Goal: Navigation & Orientation: Understand site structure

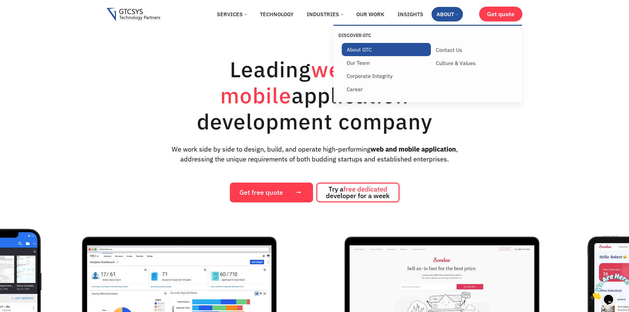
click at [355, 51] on link "About GTC" at bounding box center [386, 49] width 89 height 13
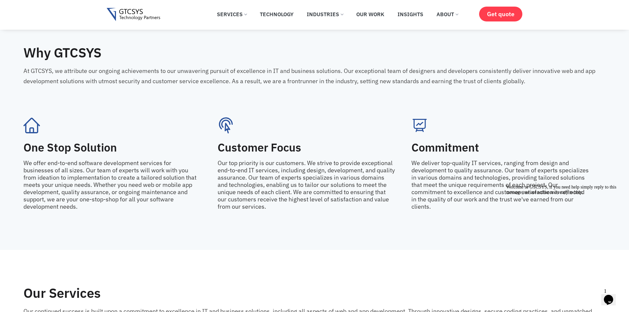
scroll to position [914, 0]
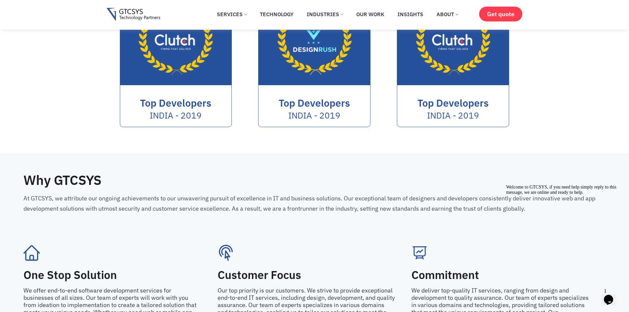
click at [506, 185] on icon "Chat attention grabber" at bounding box center [506, 185] width 0 height 0
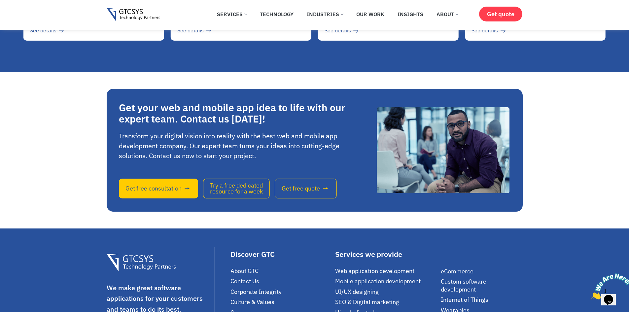
scroll to position [2169, 0]
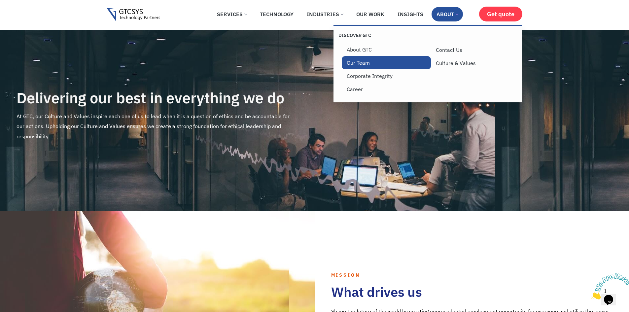
click at [364, 66] on link "Our Team" at bounding box center [386, 62] width 89 height 13
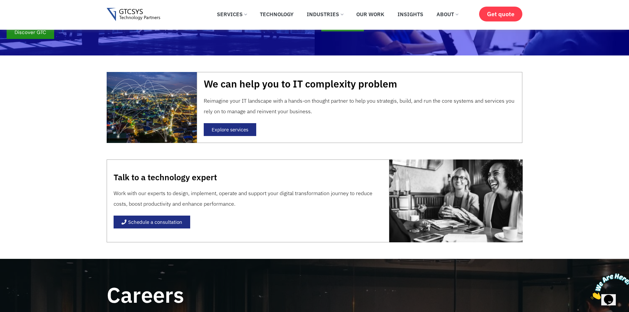
scroll to position [528, 0]
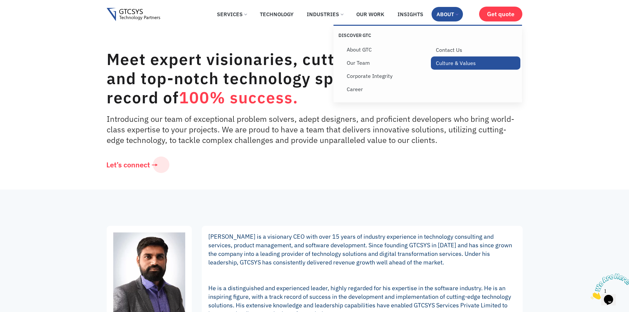
click at [464, 66] on link "Culture & Values" at bounding box center [475, 62] width 89 height 13
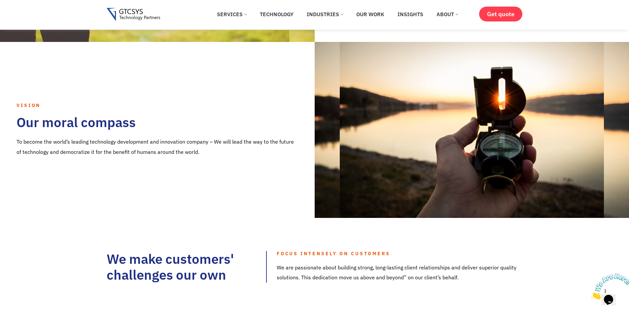
scroll to position [429, 0]
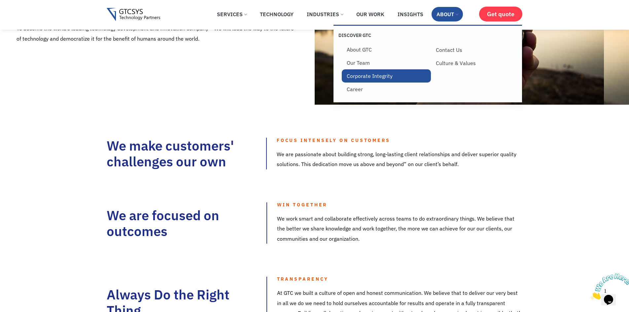
click at [382, 74] on link "Corporate Integrity" at bounding box center [386, 75] width 89 height 13
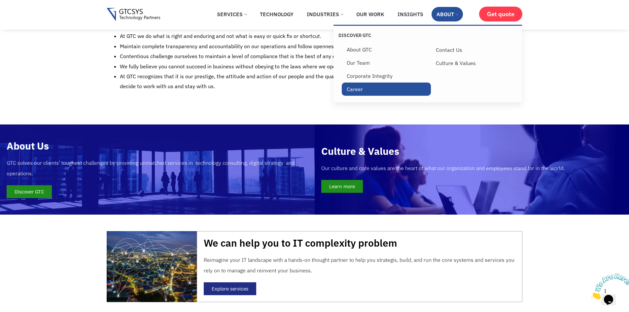
click at [355, 89] on link "Career" at bounding box center [386, 89] width 89 height 13
